Goal: Navigation & Orientation: Understand site structure

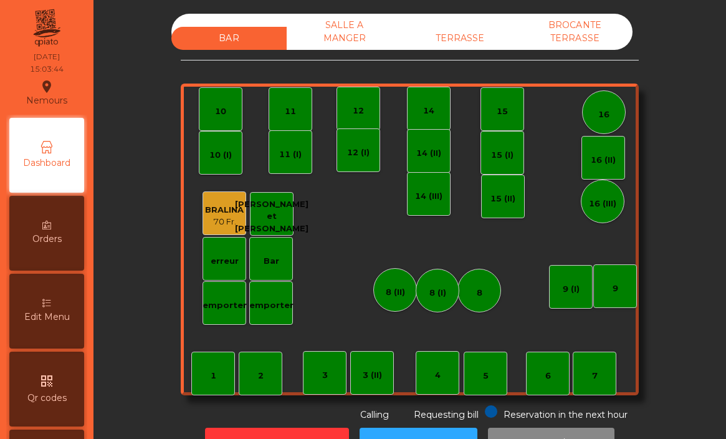
click at [462, 33] on div "TERRASSE" at bounding box center [459, 38] width 115 height 23
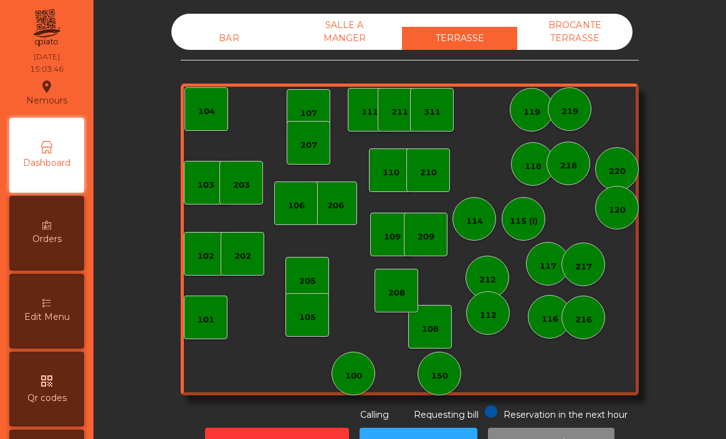
click at [366, 36] on div "SALLE A MANGER" at bounding box center [344, 32] width 115 height 36
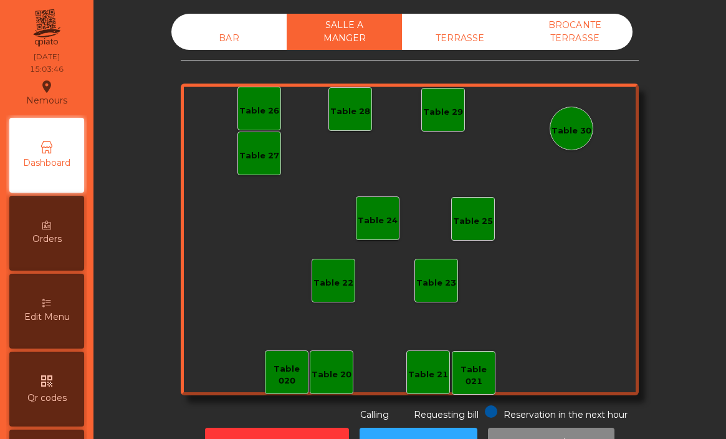
click at [450, 36] on div "TERRASSE" at bounding box center [459, 38] width 115 height 23
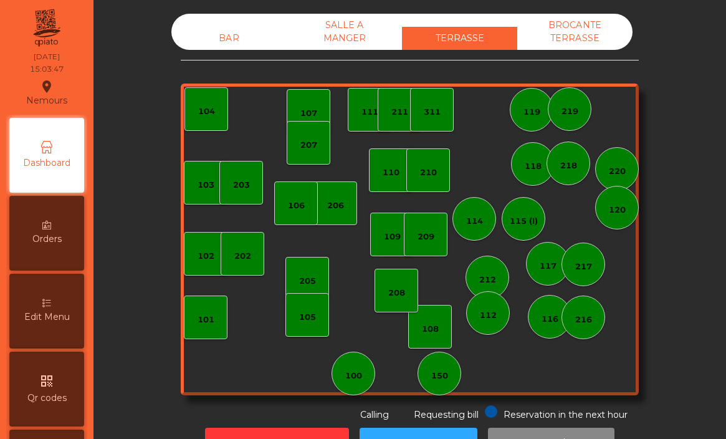
click at [577, 37] on div "BROCANTE TERRASSE" at bounding box center [574, 32] width 115 height 36
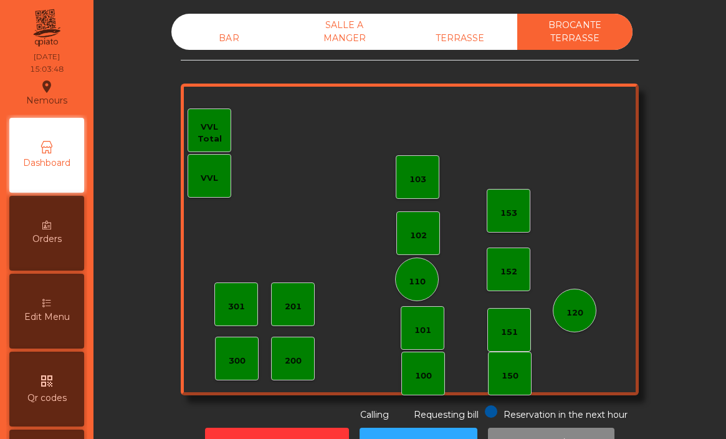
click at [216, 36] on div "BAR" at bounding box center [228, 38] width 115 height 23
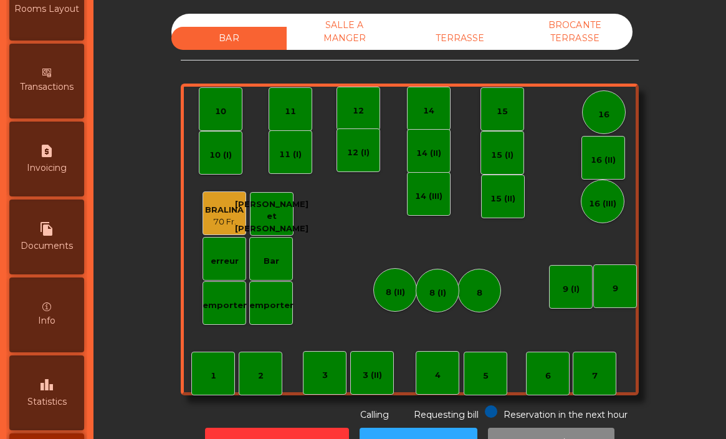
scroll to position [620, 0]
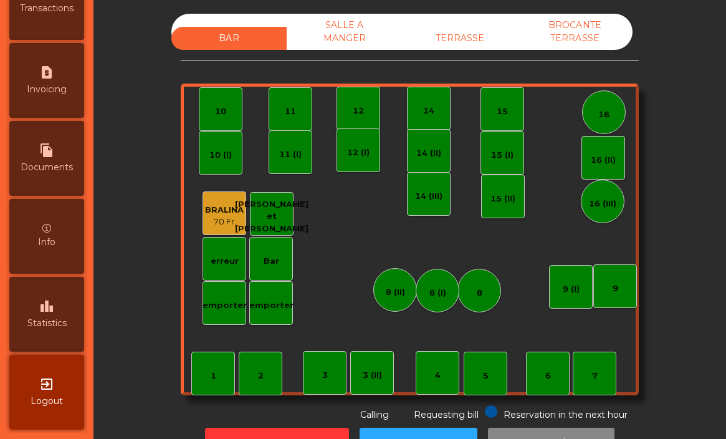
click at [51, 315] on div "leaderboard Statistics" at bounding box center [46, 314] width 75 height 75
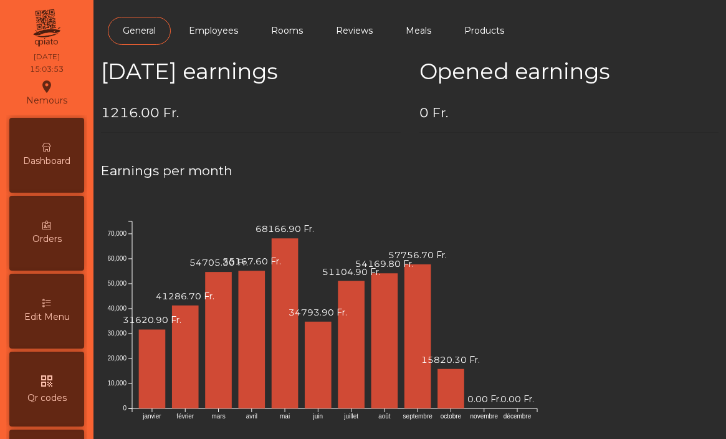
click at [64, 151] on div "Dashboard" at bounding box center [46, 155] width 75 height 75
